Goal: Find specific page/section: Find specific page/section

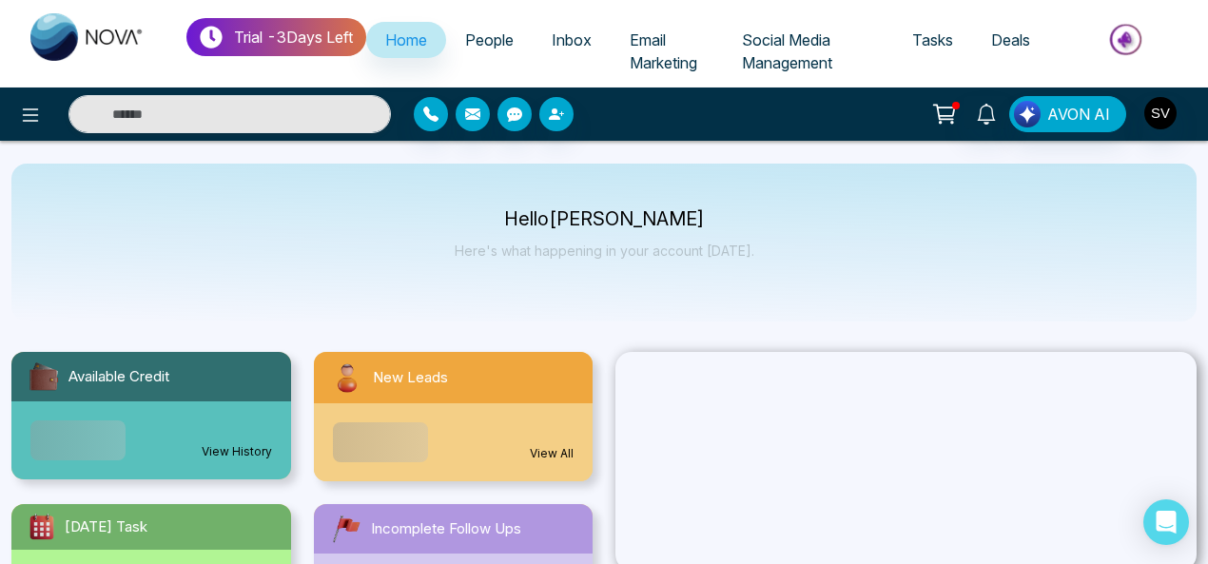
select select "*"
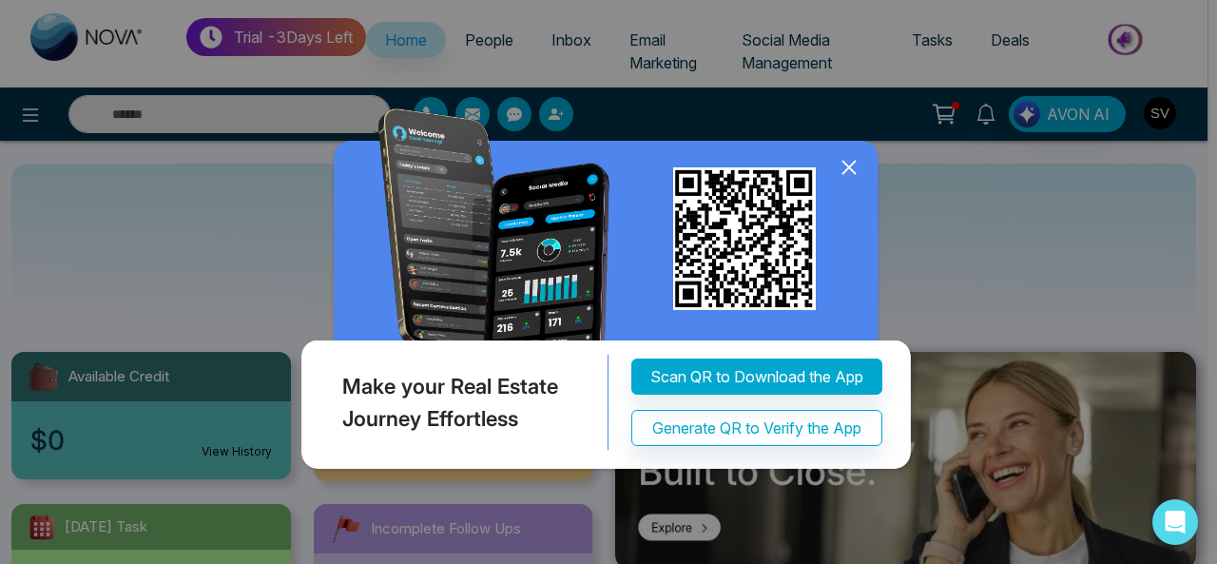
click at [853, 182] on icon at bounding box center [849, 167] width 29 height 29
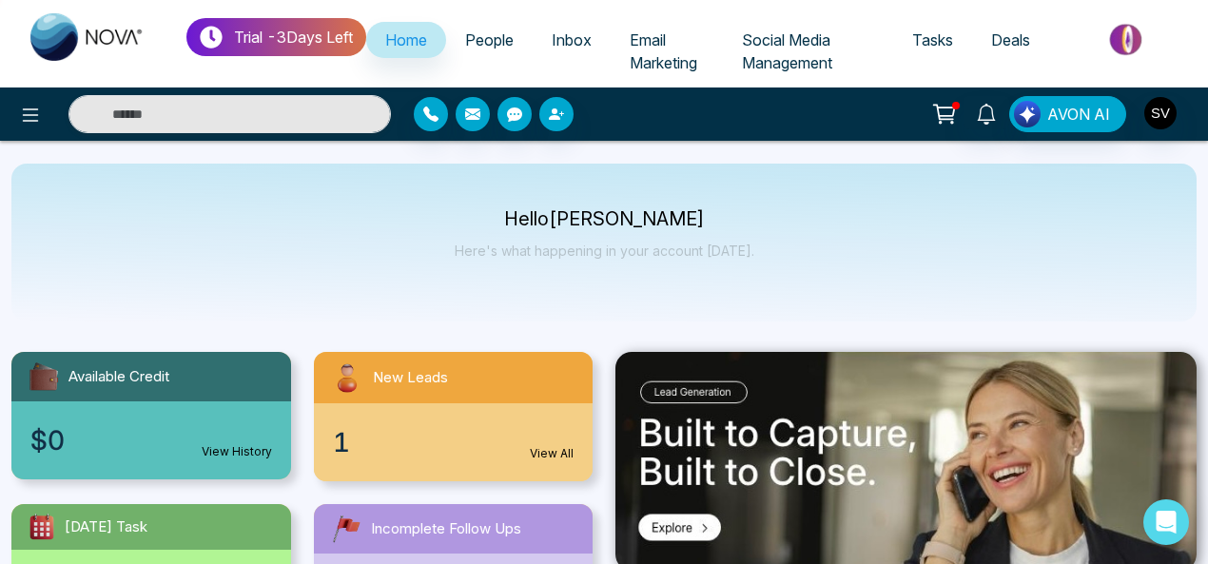
click at [667, 62] on span "Email Marketing" at bounding box center [663, 51] width 68 height 42
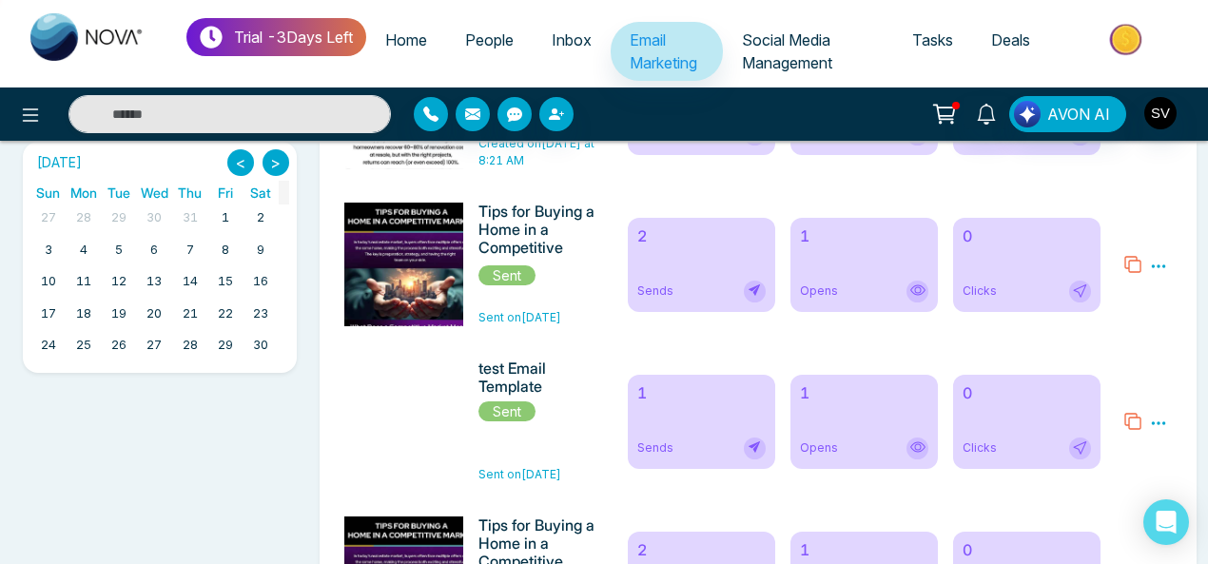
scroll to position [899, 0]
